Goal: Find specific page/section

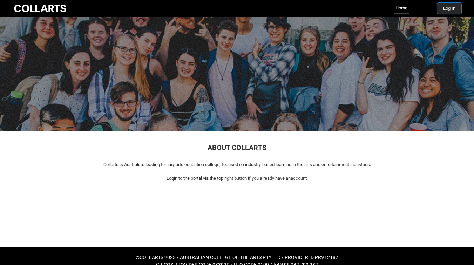
click at [445, 8] on button "Log In" at bounding box center [449, 8] width 24 height 11
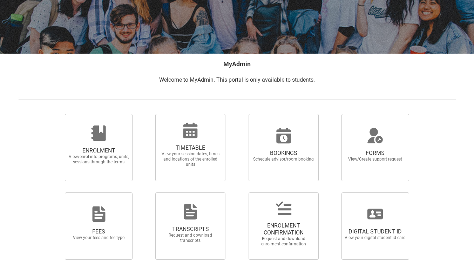
scroll to position [93, 0]
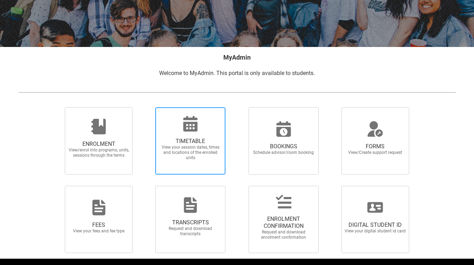
click at [215, 136] on span "TIMETABLE View your session dates, times and locations of the enrolled units" at bounding box center [190, 149] width 67 height 34
click at [147, 107] on input "TIMETABLE View your session dates, times and locations of the enrolled units" at bounding box center [146, 107] width 0 height 0
radio input "true"
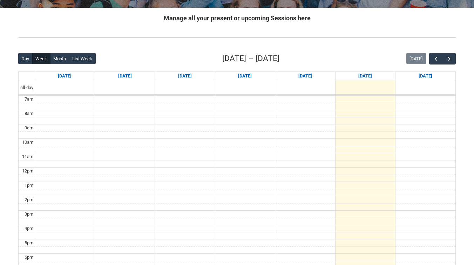
scroll to position [133, 0]
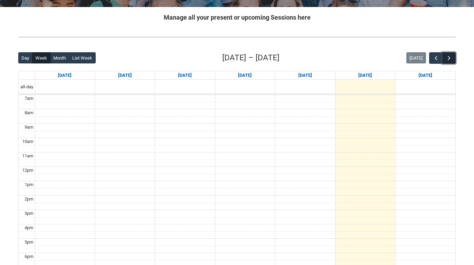
click at [450, 59] on span "button" at bounding box center [448, 58] width 7 height 7
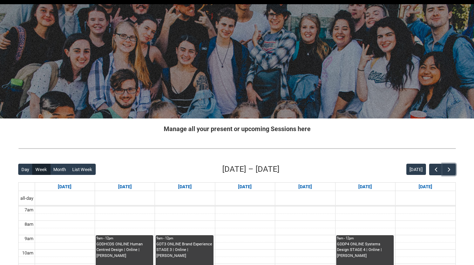
scroll to position [0, 0]
